Goal: Information Seeking & Learning: Compare options

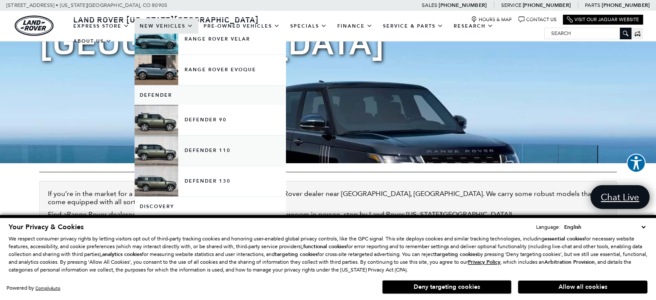
scroll to position [129, 0]
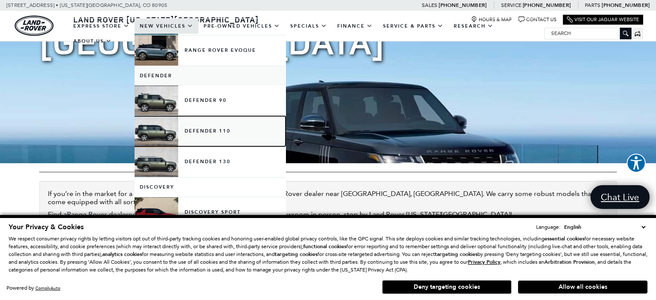
click at [216, 133] on link "Defender 110" at bounding box center [210, 131] width 151 height 30
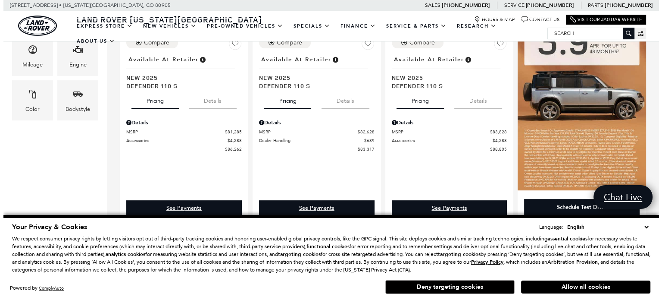
scroll to position [172, 0]
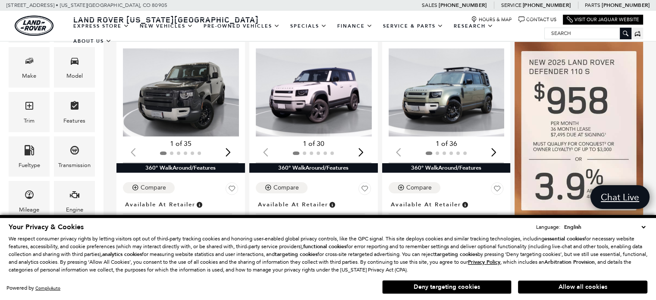
drag, startPoint x: 661, startPoint y: 36, endPoint x: 662, endPoint y: 62, distance: 25.9
click at [78, 70] on span "Model" at bounding box center [74, 62] width 10 height 18
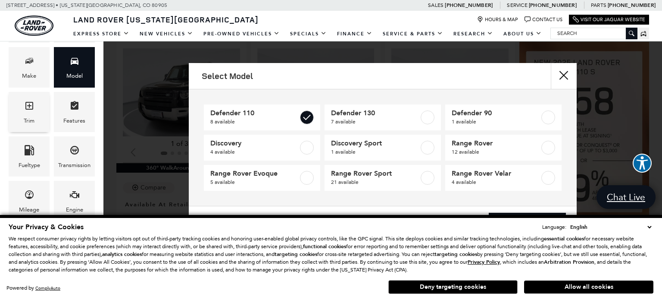
click at [38, 116] on div "Trim" at bounding box center [29, 112] width 41 height 40
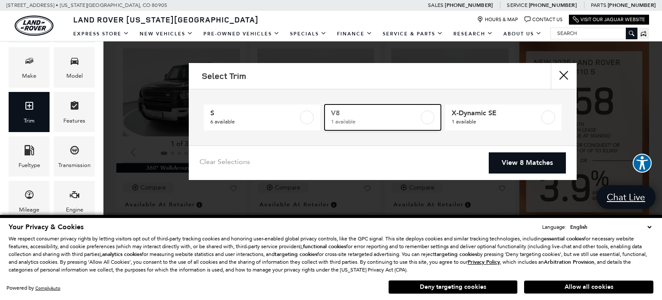
click at [430, 119] on label at bounding box center [428, 117] width 14 height 14
type input "$125,234"
checkbox input "true"
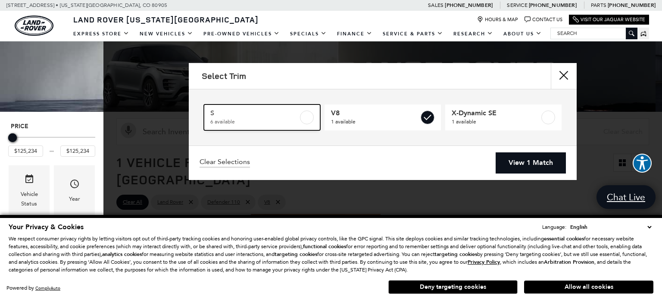
click at [307, 119] on label at bounding box center [307, 117] width 14 height 14
type input "$69,909"
checkbox input "true"
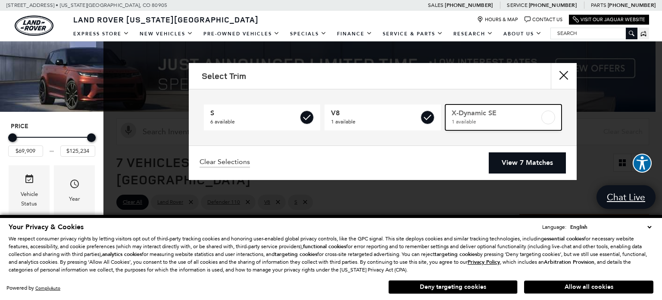
click at [550, 119] on label at bounding box center [549, 117] width 14 height 14
checkbox input "true"
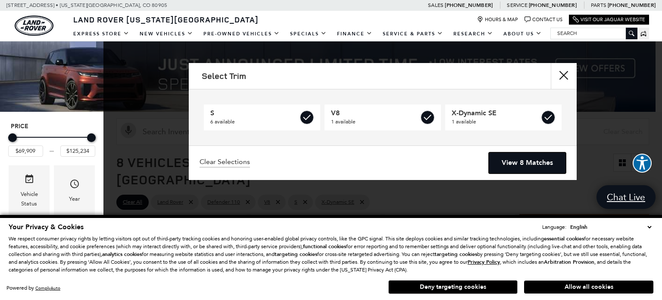
click at [542, 155] on link "View 8 Matches" at bounding box center [527, 162] width 77 height 21
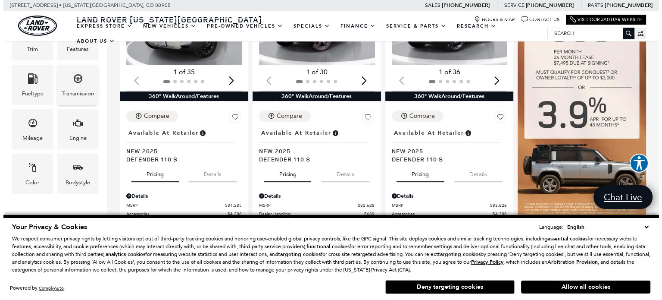
scroll to position [259, 0]
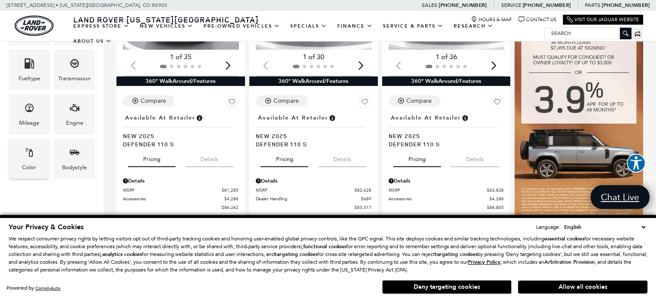
click at [37, 156] on div "Color" at bounding box center [29, 158] width 41 height 40
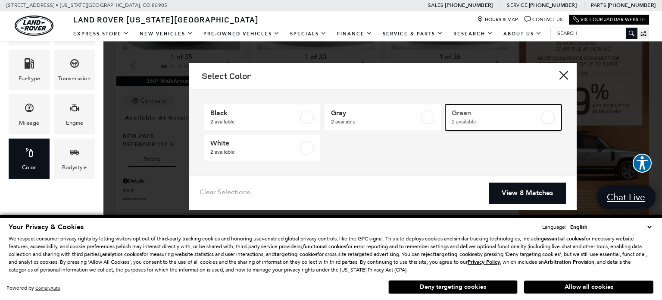
click at [459, 119] on span "2 available" at bounding box center [496, 121] width 88 height 9
type input "$83,828"
type input "$85,062"
checkbox input "true"
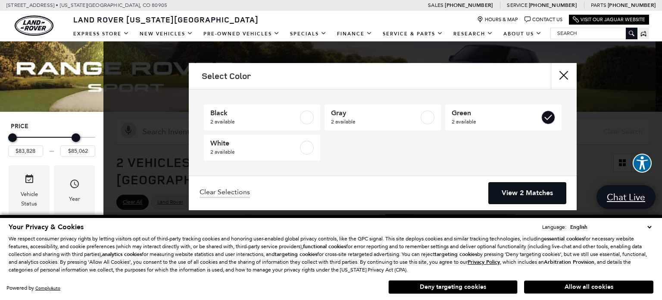
click at [530, 191] on link "View 2 Matches" at bounding box center [527, 192] width 77 height 21
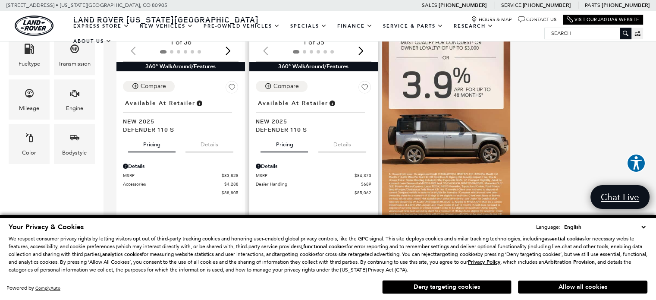
scroll to position [259, 0]
